Goal: Task Accomplishment & Management: Use online tool/utility

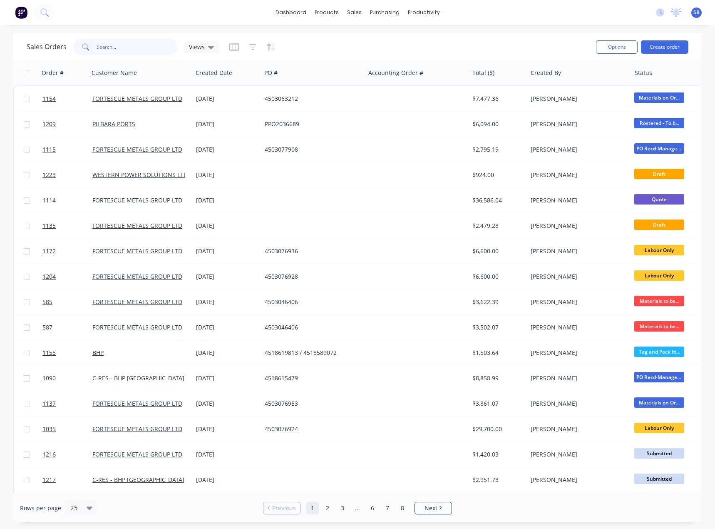
click at [124, 49] on input "text" at bounding box center [137, 47] width 81 height 17
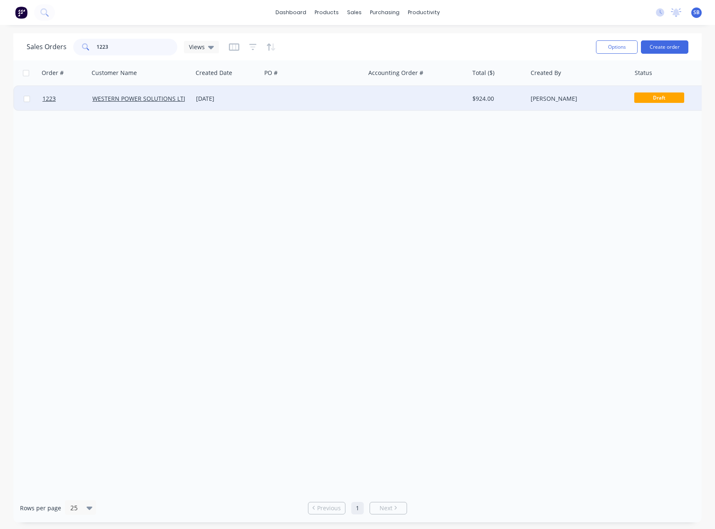
type input "1223"
click at [211, 97] on div "[DATE]" at bounding box center [227, 99] width 62 height 8
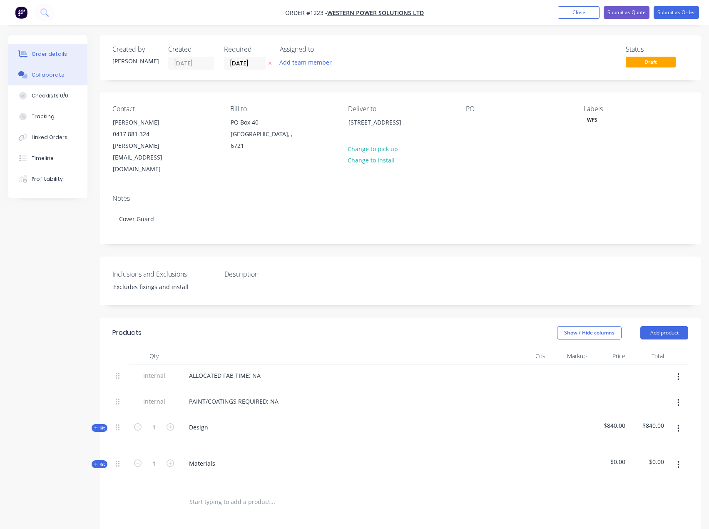
click at [49, 78] on div "Collaborate" at bounding box center [48, 74] width 33 height 7
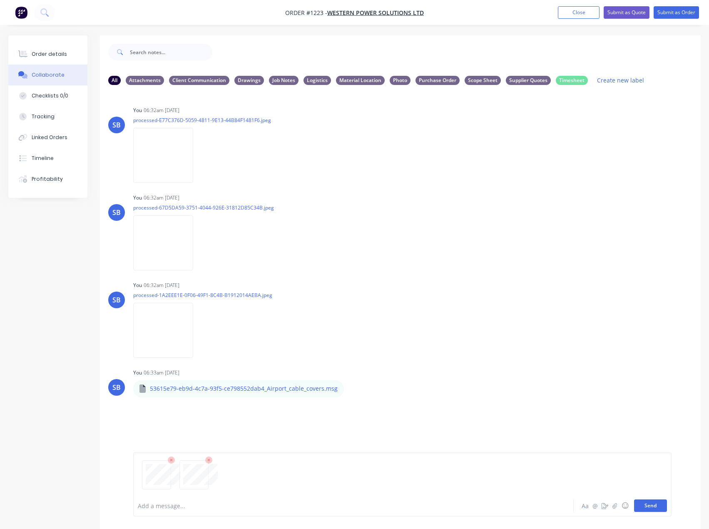
click at [655, 507] on button "Send" at bounding box center [650, 505] width 33 height 12
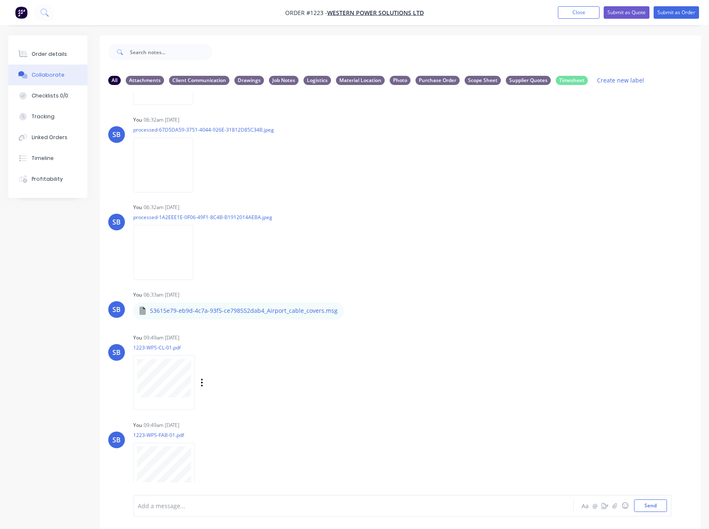
scroll to position [84, 0]
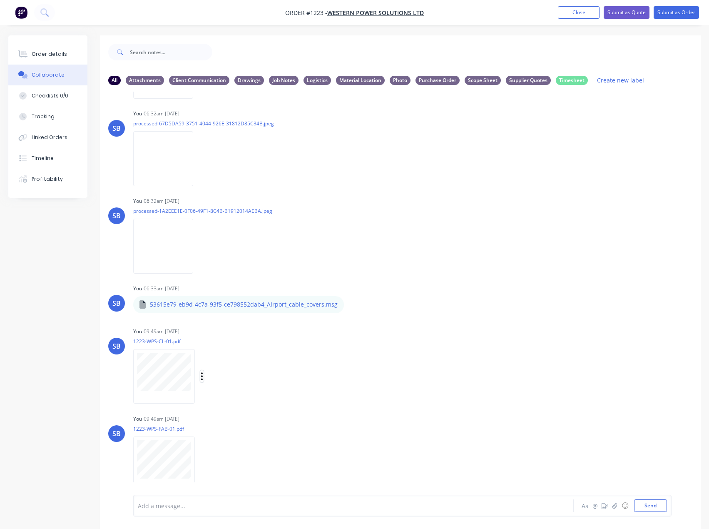
click at [200, 380] on button "button" at bounding box center [201, 376] width 3 height 12
click at [246, 383] on button "Labels" at bounding box center [257, 379] width 94 height 19
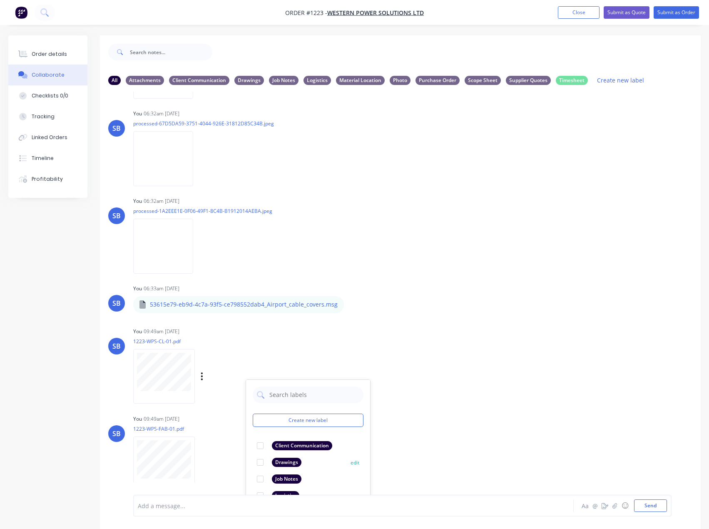
click at [282, 459] on div "Drawings" at bounding box center [287, 462] width 30 height 9
click at [202, 463] on icon "button" at bounding box center [202, 464] width 2 height 10
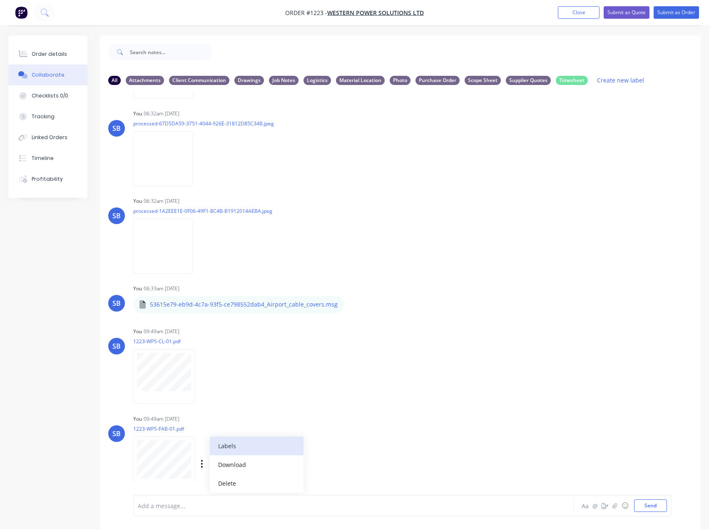
click at [231, 448] on button "Labels" at bounding box center [257, 445] width 94 height 19
click at [274, 477] on div "Drawings" at bounding box center [272, 478] width 30 height 9
click at [444, 405] on div "SB You 09:49am [DATE] 1223-WPS-CL-01.pdf Labels Download Delete SB You 09:49am …" at bounding box center [400, 406] width 601 height 162
